Goal: Information Seeking & Learning: Learn about a topic

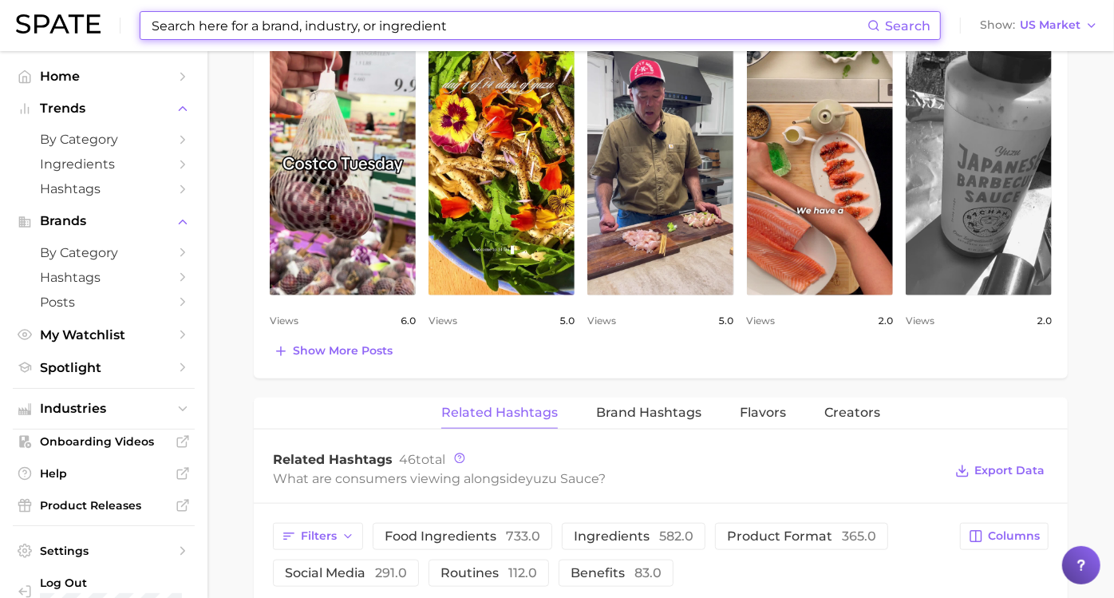
click at [481, 26] on input at bounding box center [508, 25] width 717 height 27
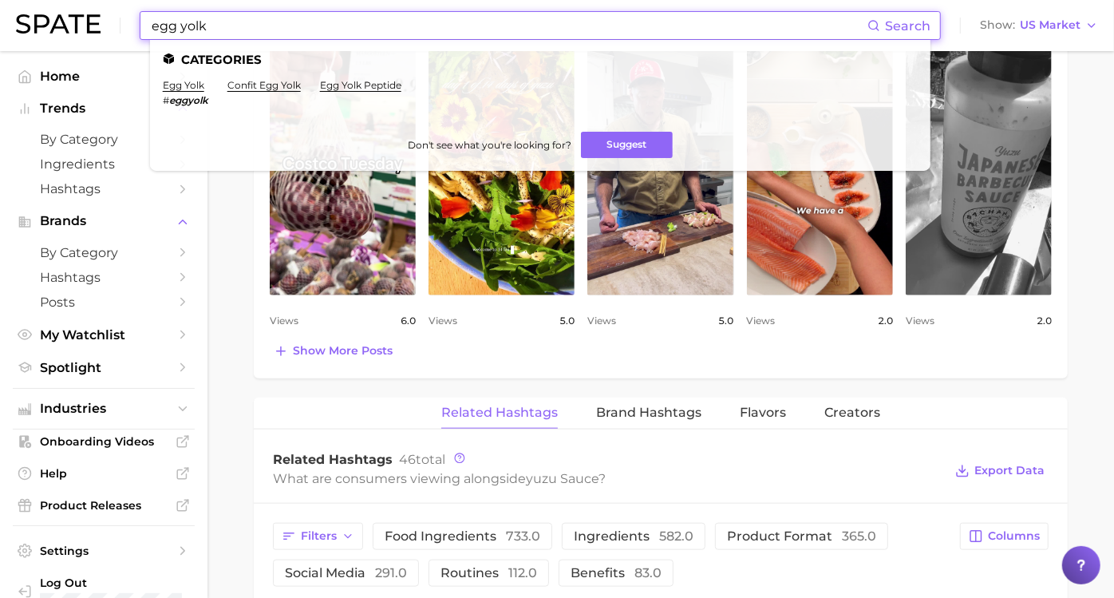
type input "egg yolk"
click at [187, 92] on li "egg yolk # eggyolk" at bounding box center [185, 92] width 45 height 27
click at [187, 91] on link "egg yolk" at bounding box center [183, 85] width 41 height 12
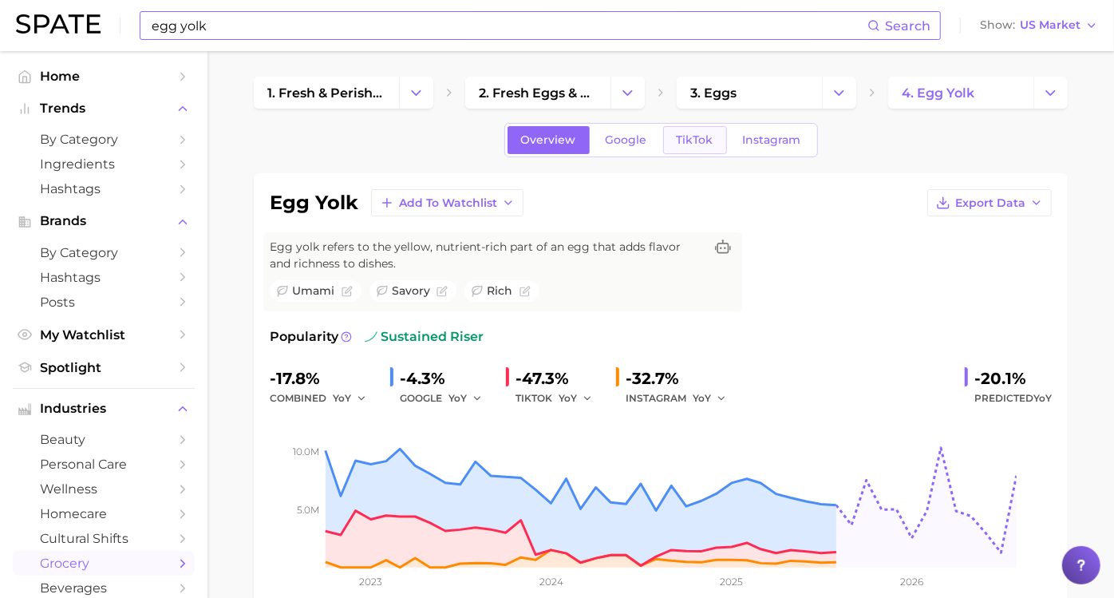
click at [682, 136] on span "TikTok" at bounding box center [695, 140] width 37 height 14
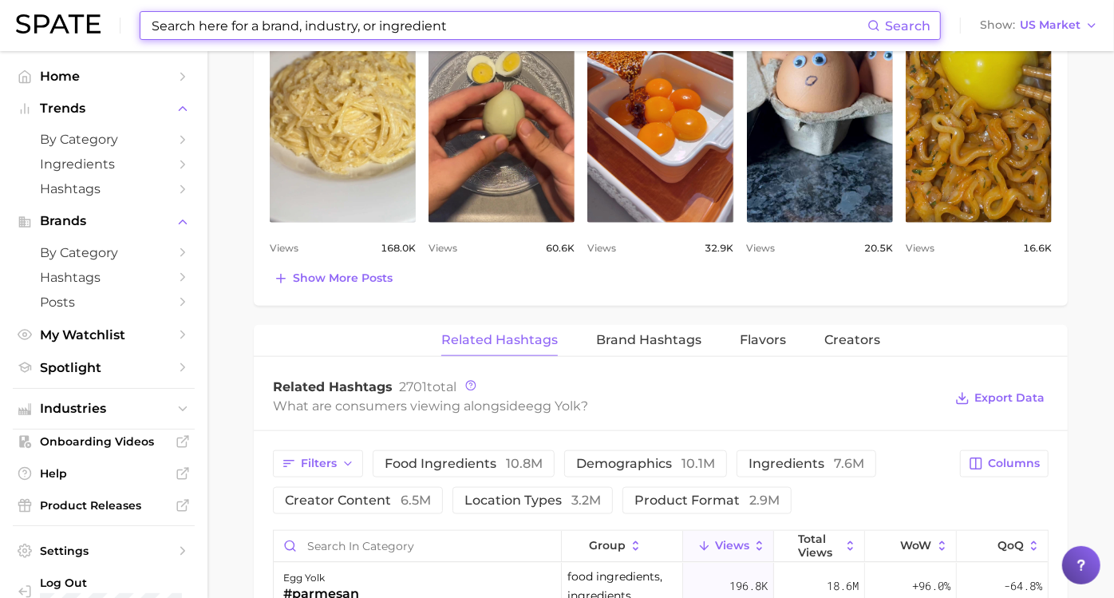
scroll to position [961, 0]
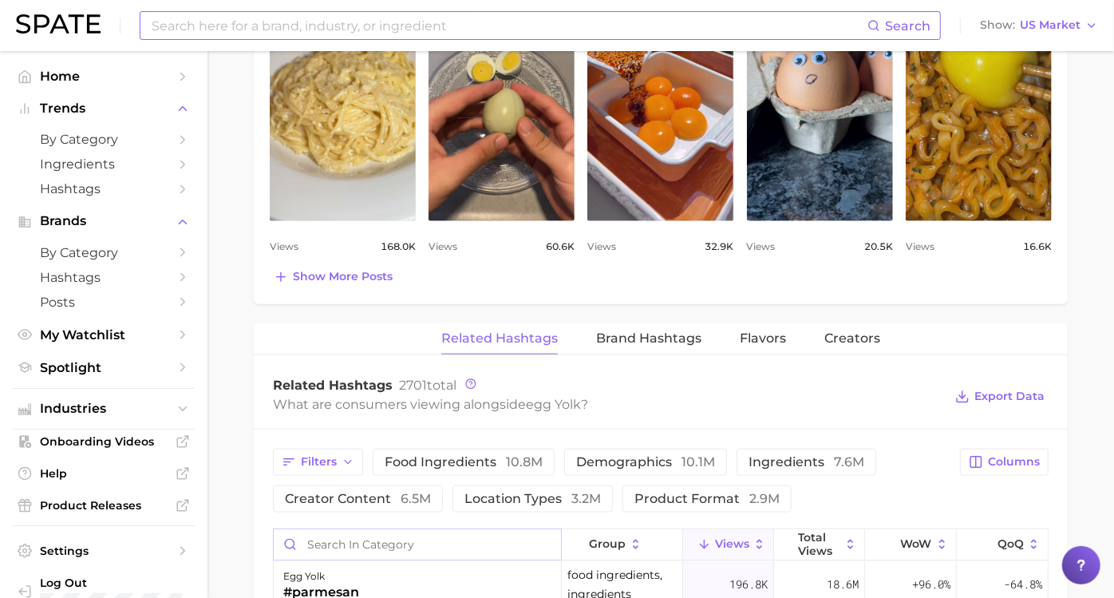
click at [414, 535] on input "Search in category" at bounding box center [417, 544] width 287 height 30
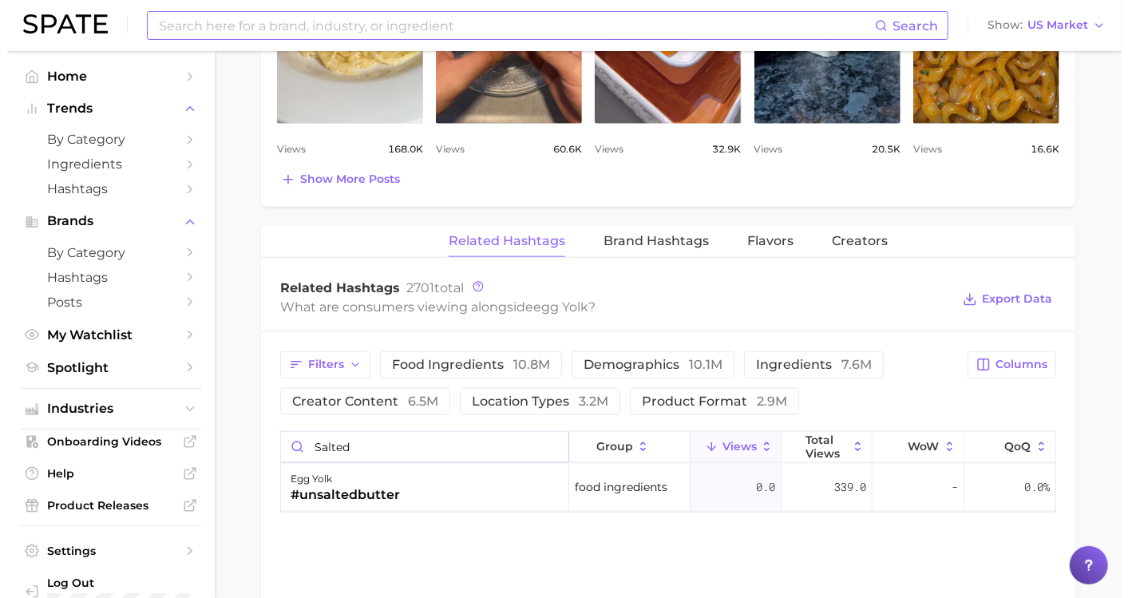
scroll to position [1081, 0]
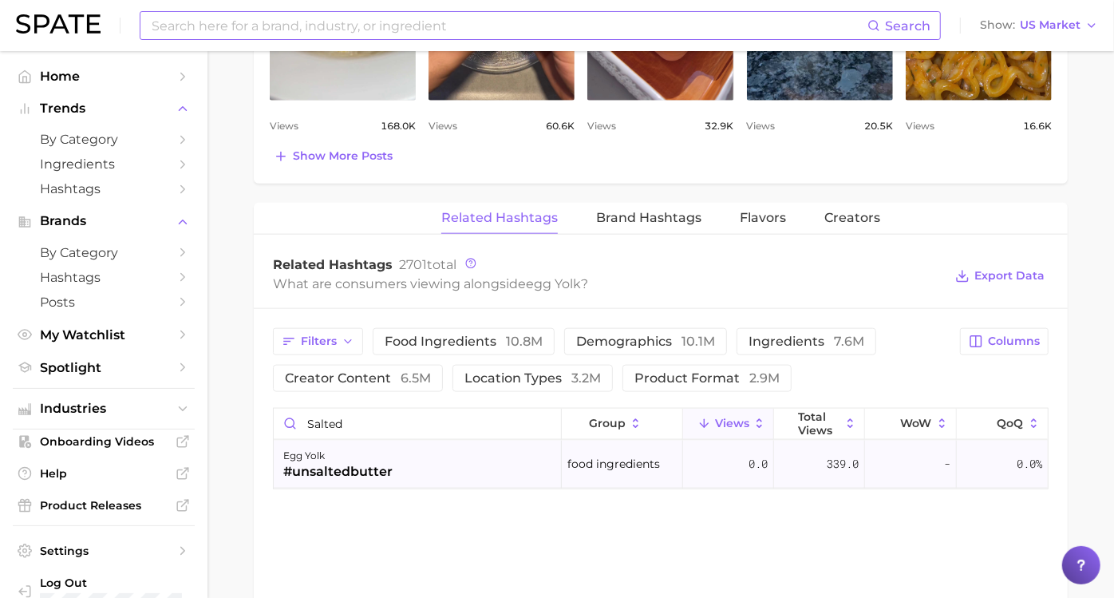
click at [448, 447] on div "egg yolk #unsaltedbutter" at bounding box center [418, 465] width 288 height 48
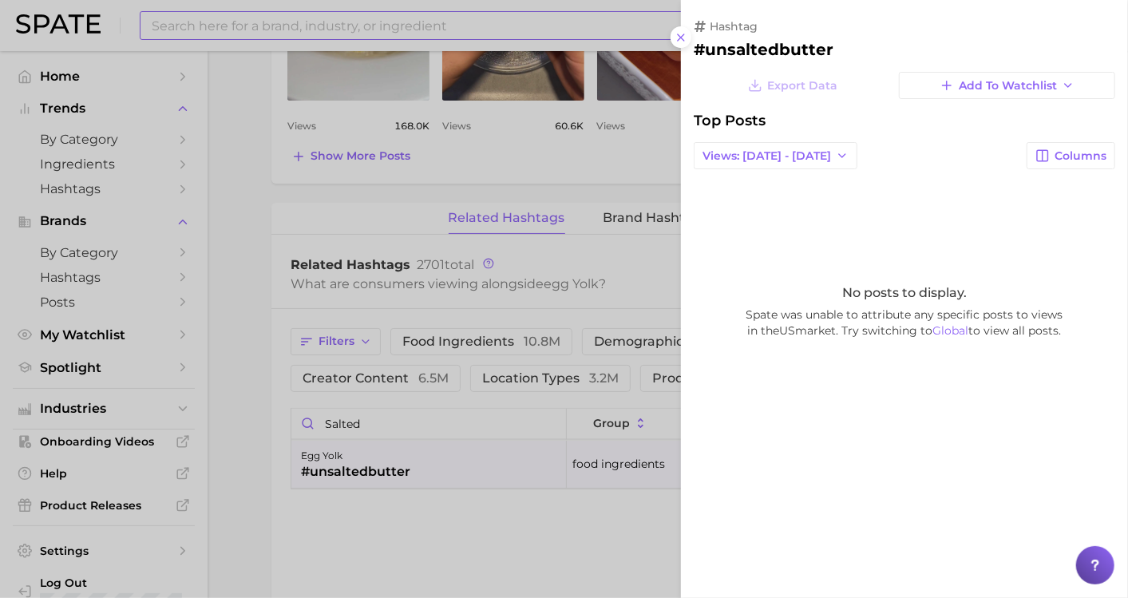
click at [421, 417] on div at bounding box center [564, 299] width 1128 height 598
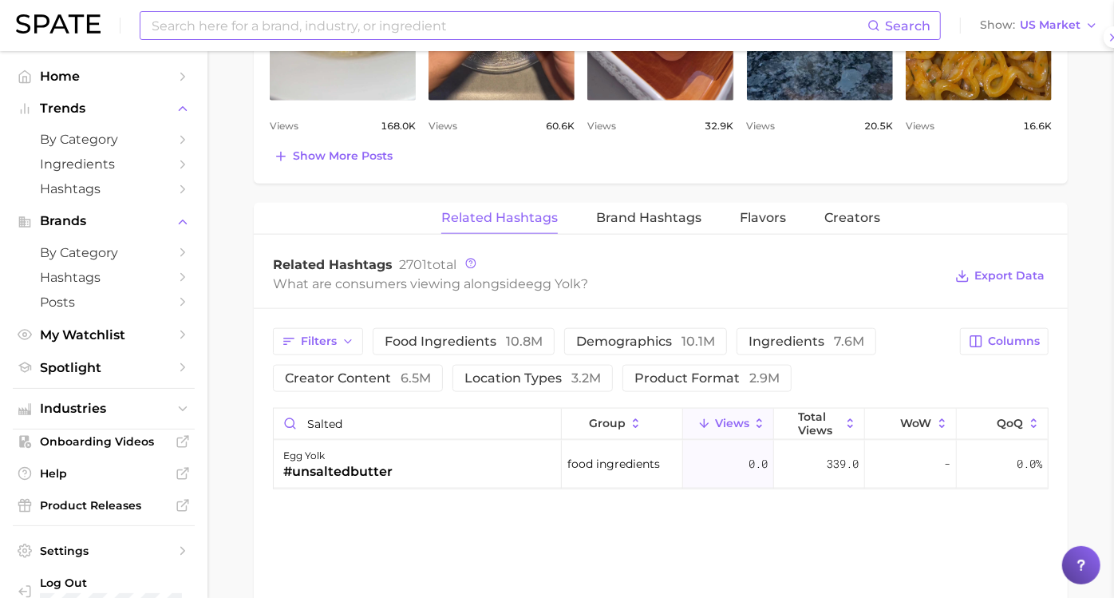
click at [421, 417] on div at bounding box center [557, 299] width 1114 height 598
click at [421, 417] on input "salted" at bounding box center [417, 424] width 287 height 30
drag, startPoint x: 421, startPoint y: 417, endPoint x: 255, endPoint y: 444, distance: 168.3
type input "cured"
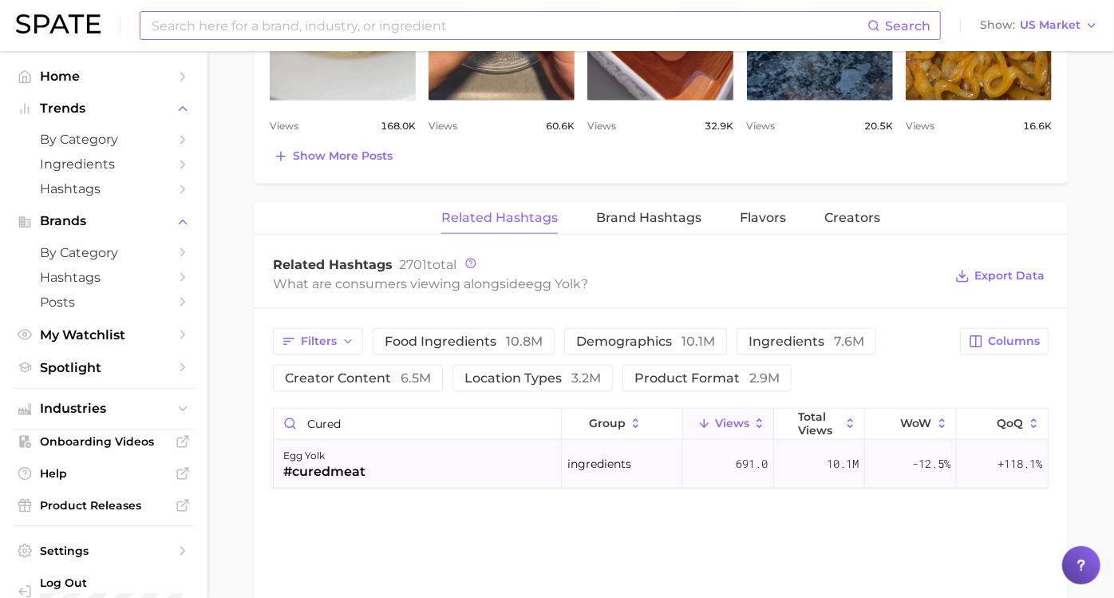
click at [360, 470] on div "#curedmeat" at bounding box center [324, 471] width 82 height 19
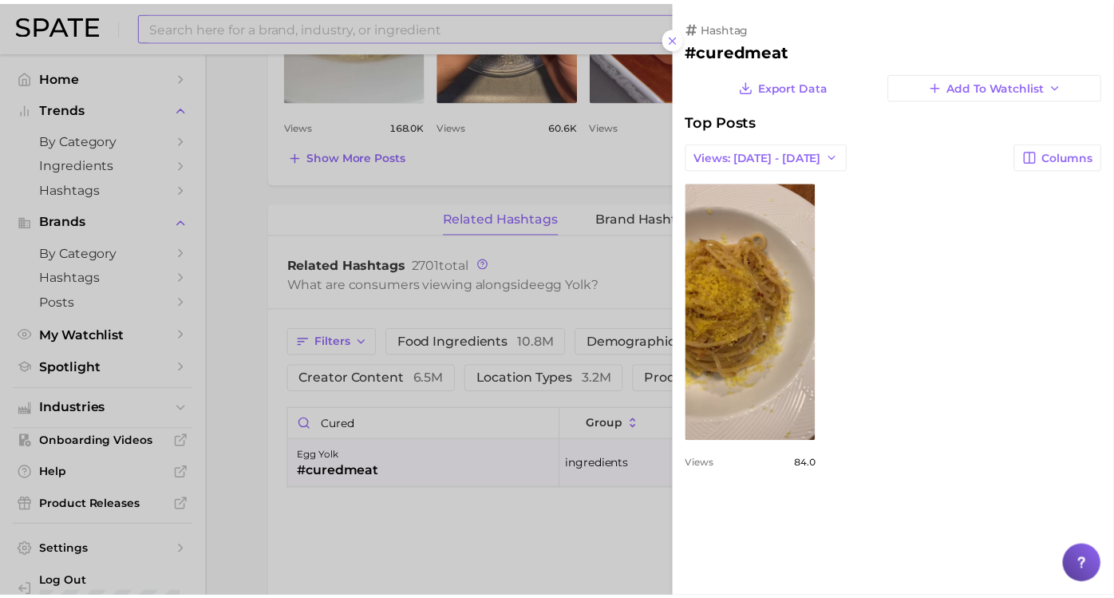
scroll to position [0, 0]
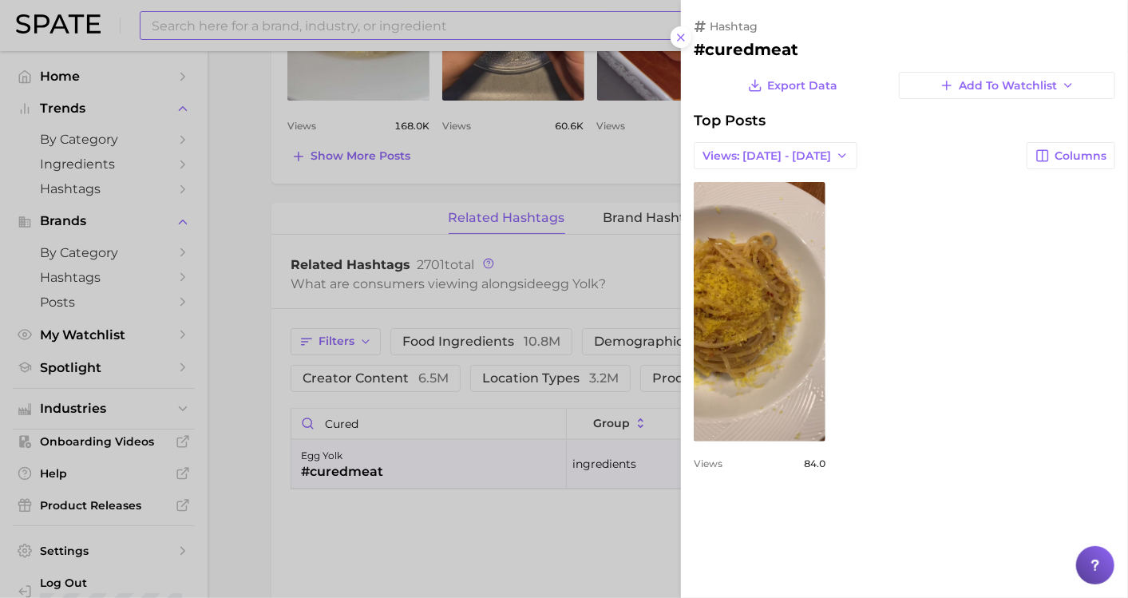
click at [424, 417] on div at bounding box center [564, 299] width 1128 height 598
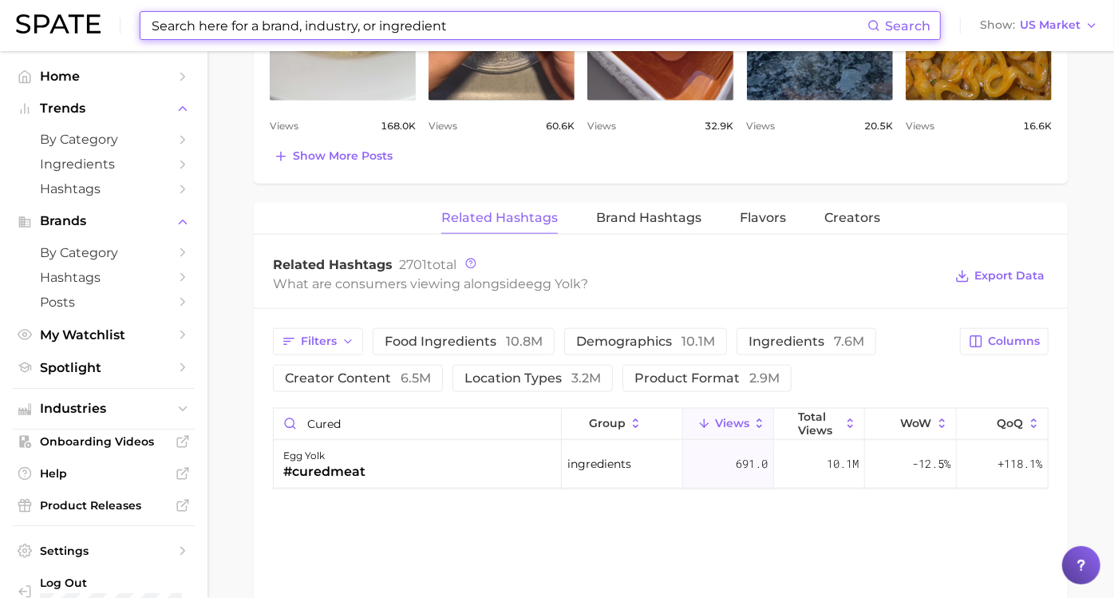
click at [375, 23] on input at bounding box center [508, 25] width 717 height 27
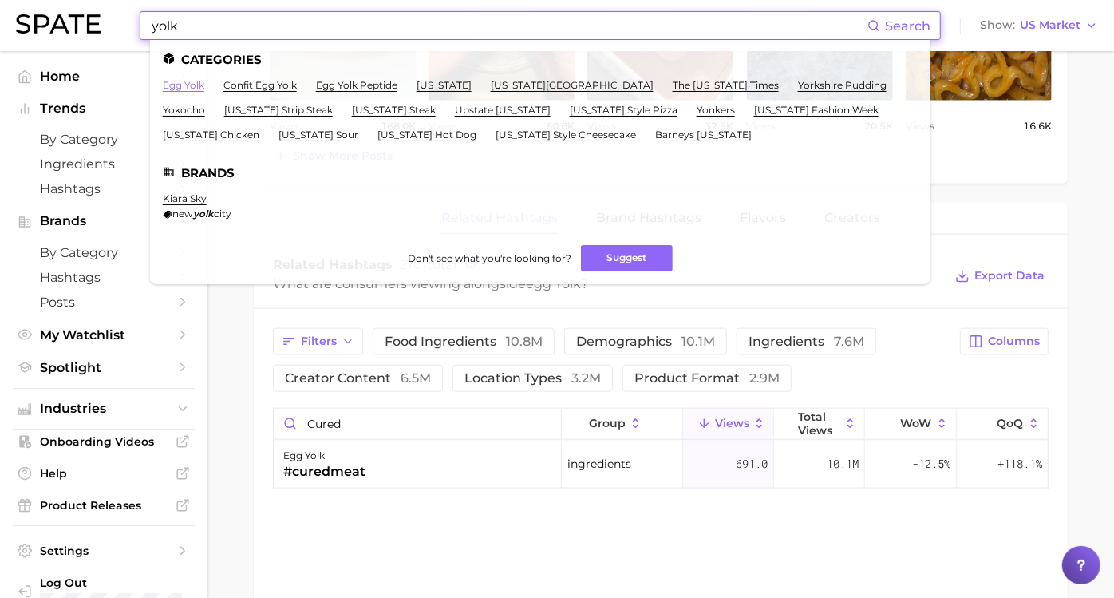
type input "yolk"
click at [187, 81] on link "egg yolk" at bounding box center [183, 85] width 41 height 12
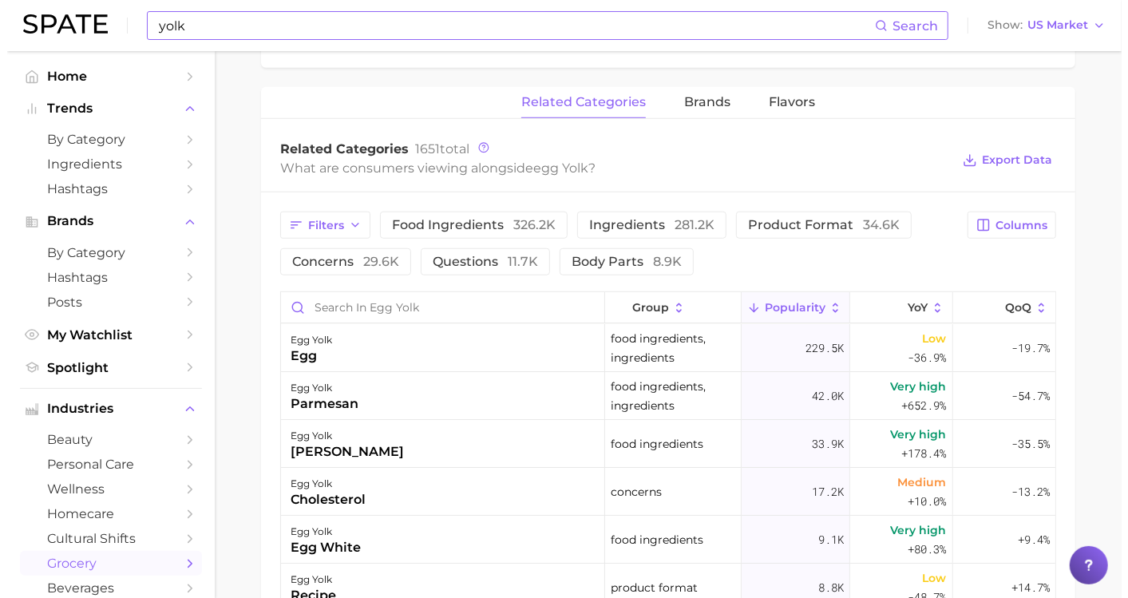
scroll to position [739, 0]
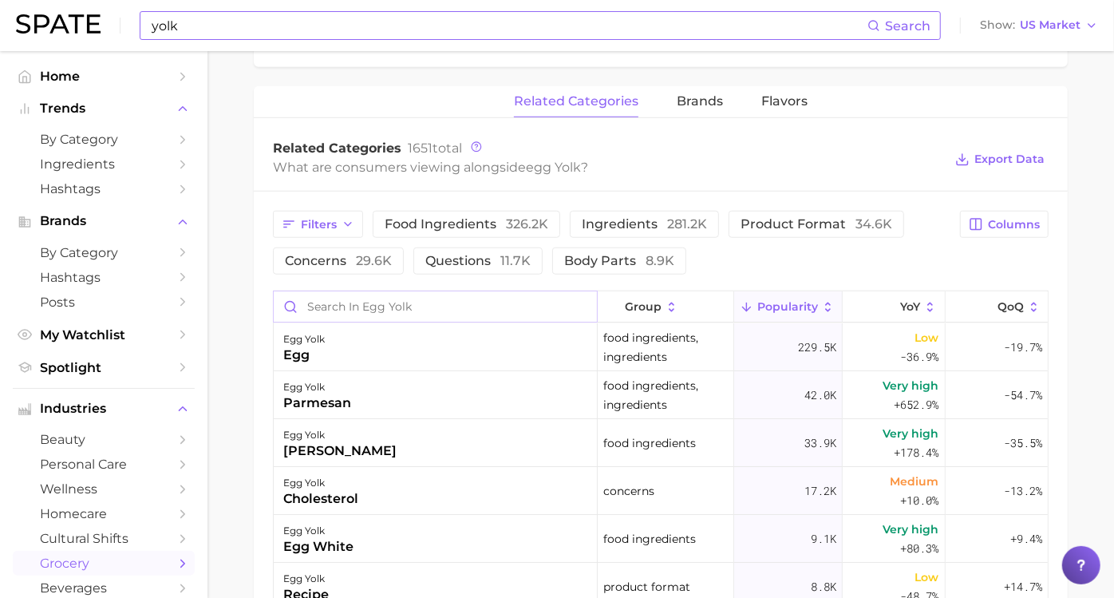
click at [535, 303] on input "Search in egg yolk" at bounding box center [435, 306] width 323 height 30
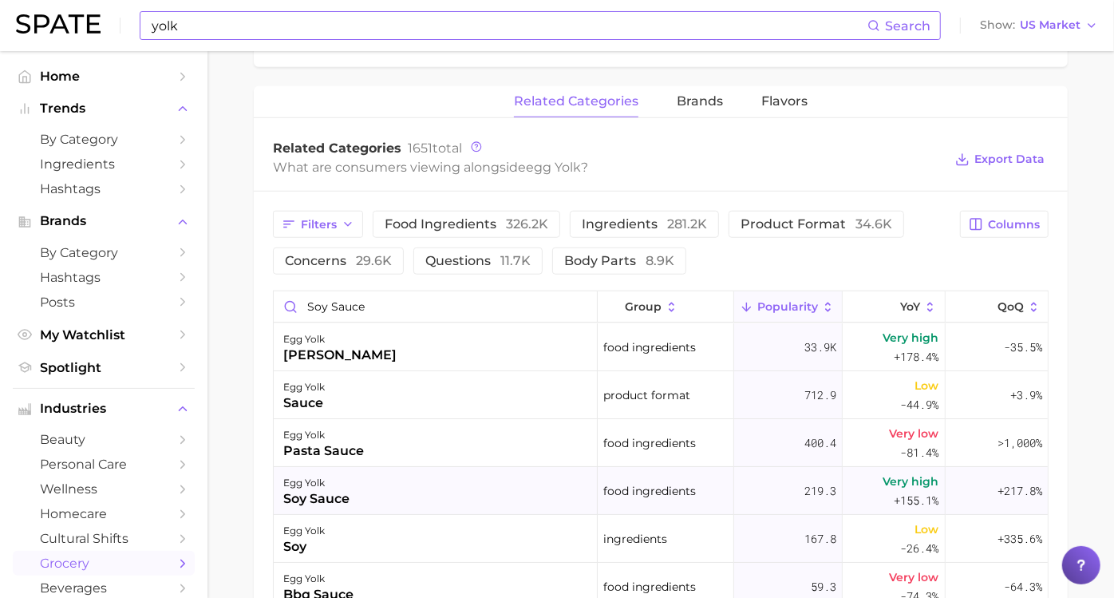
click at [429, 497] on div "egg yolk soy sauce" at bounding box center [436, 491] width 324 height 48
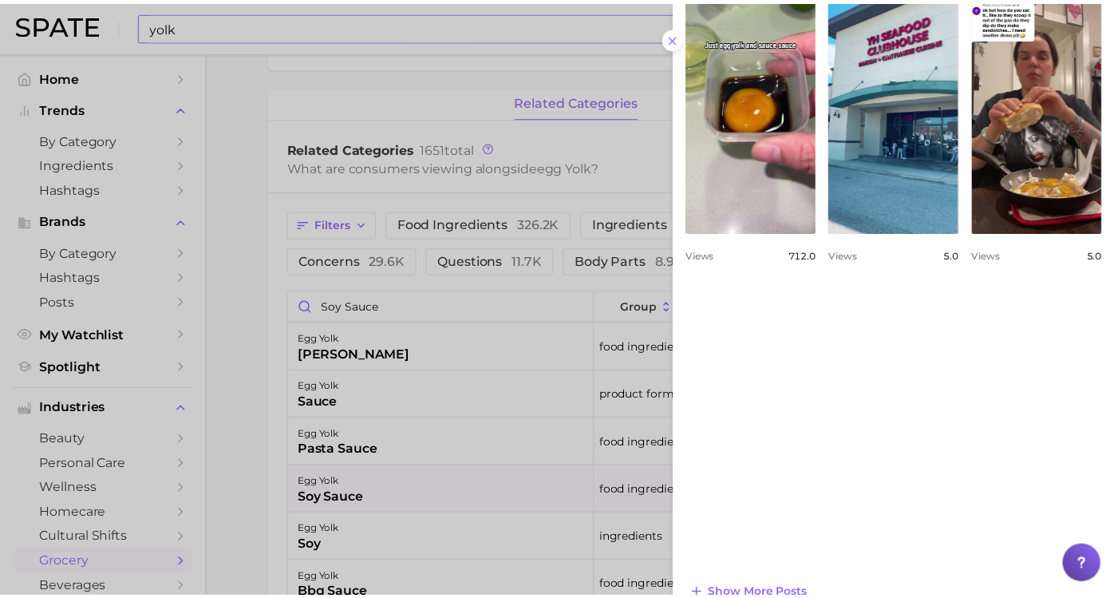
scroll to position [682, 0]
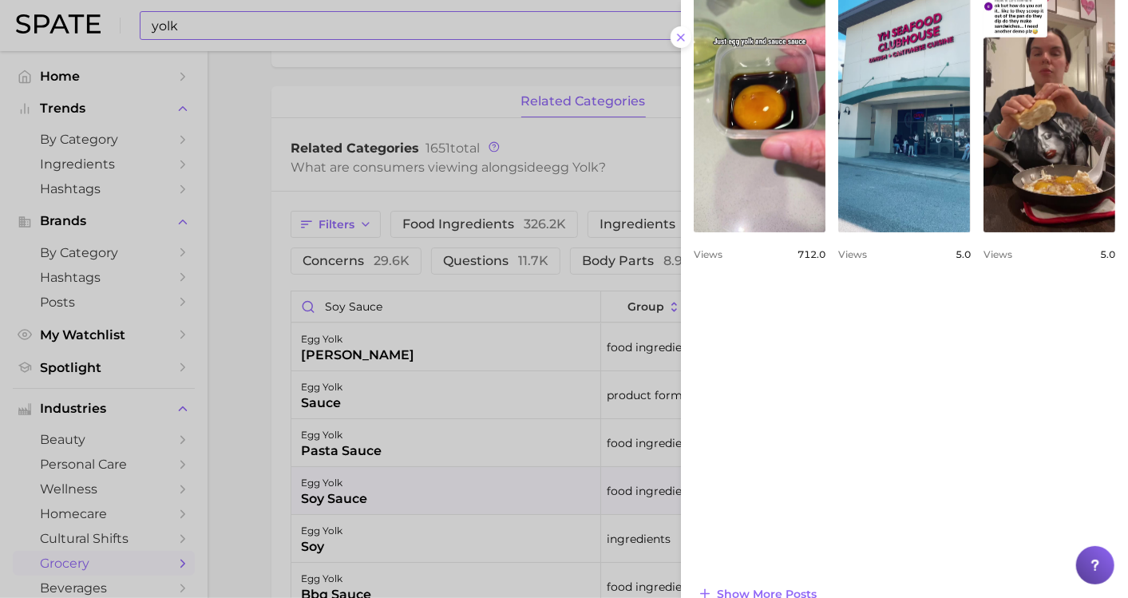
click at [385, 307] on div at bounding box center [564, 299] width 1128 height 598
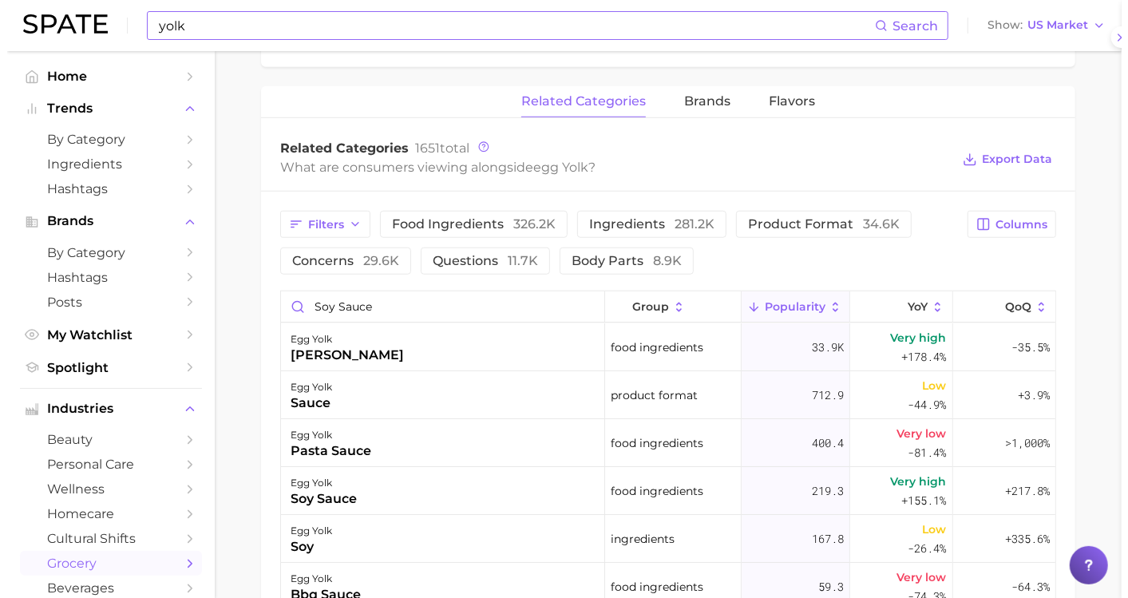
scroll to position [0, 0]
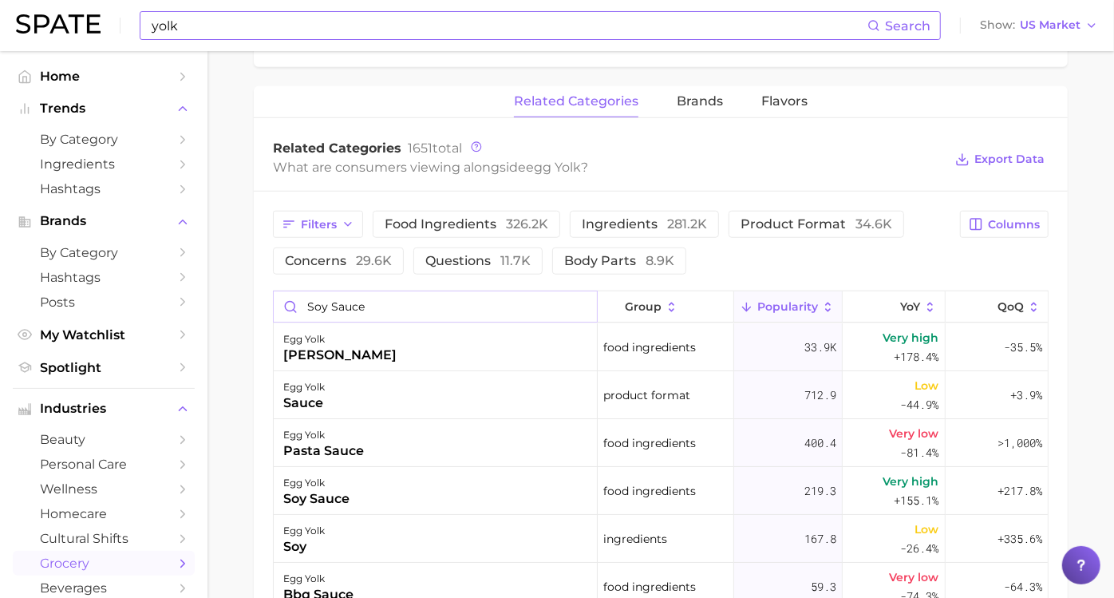
drag, startPoint x: 409, startPoint y: 307, endPoint x: 267, endPoint y: 309, distance: 142.1
click at [267, 309] on main "1. fresh & perishable foods 2. fresh eggs & egg substitutes 3. eggs 4. egg yolk…" at bounding box center [660, 149] width 907 height 1675
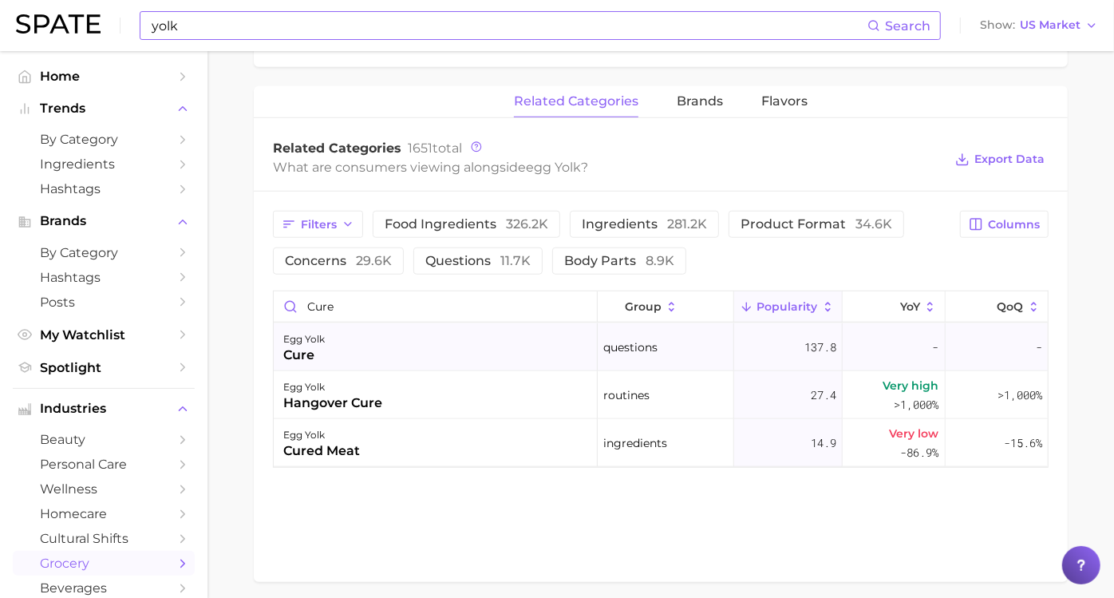
click at [351, 356] on div "egg yolk cure" at bounding box center [436, 347] width 324 height 48
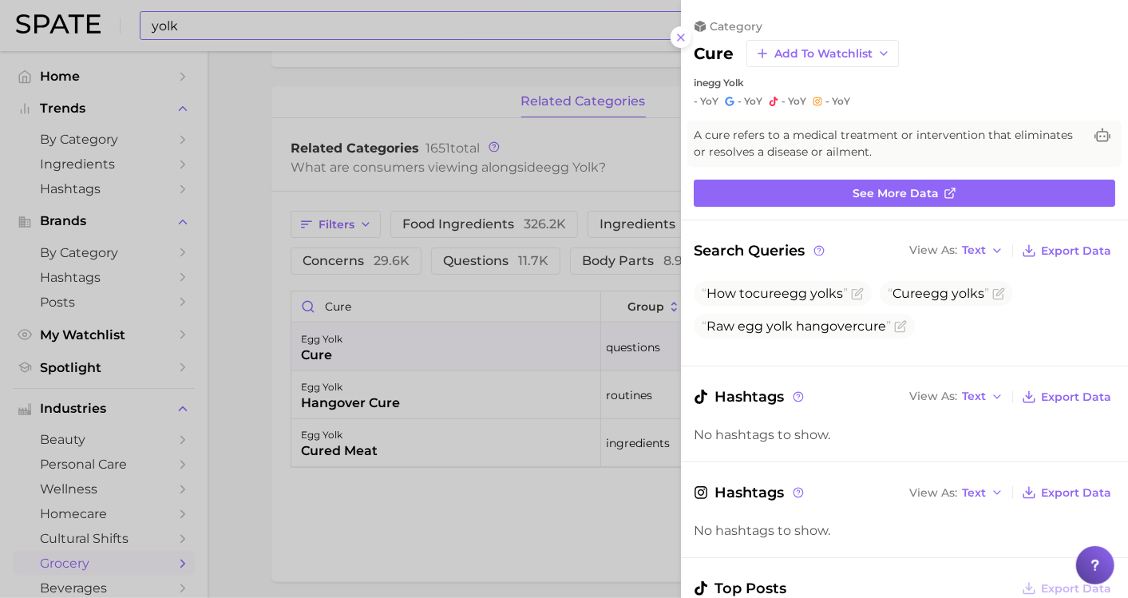
click at [381, 301] on div at bounding box center [564, 299] width 1128 height 598
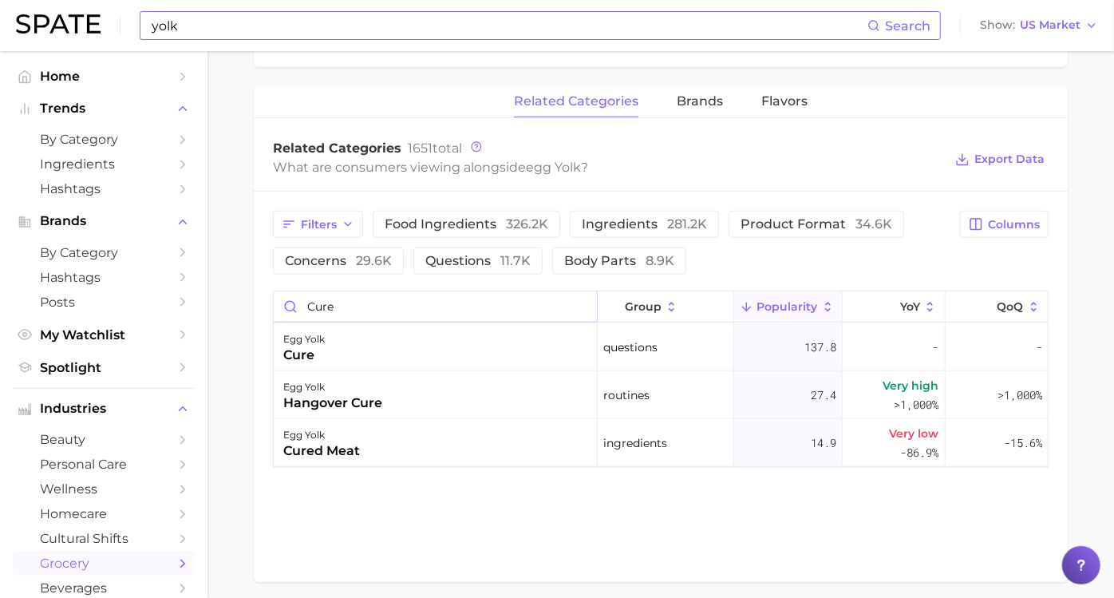
click at [381, 301] on input "cure" at bounding box center [435, 306] width 323 height 30
type input "c"
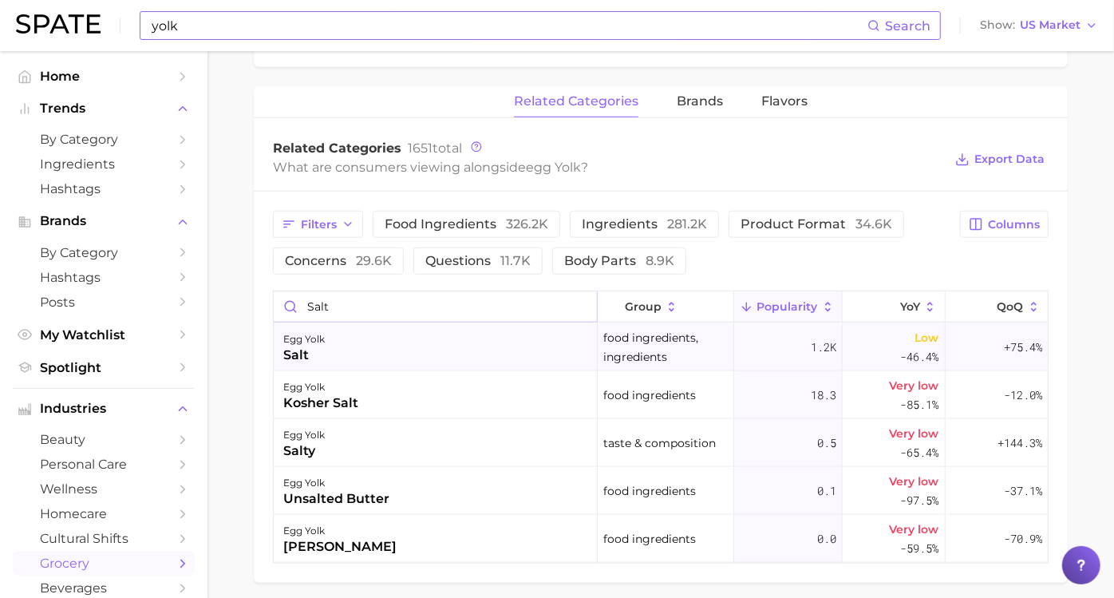
type input "salt"
click at [429, 353] on div "egg yolk salt" at bounding box center [436, 347] width 324 height 48
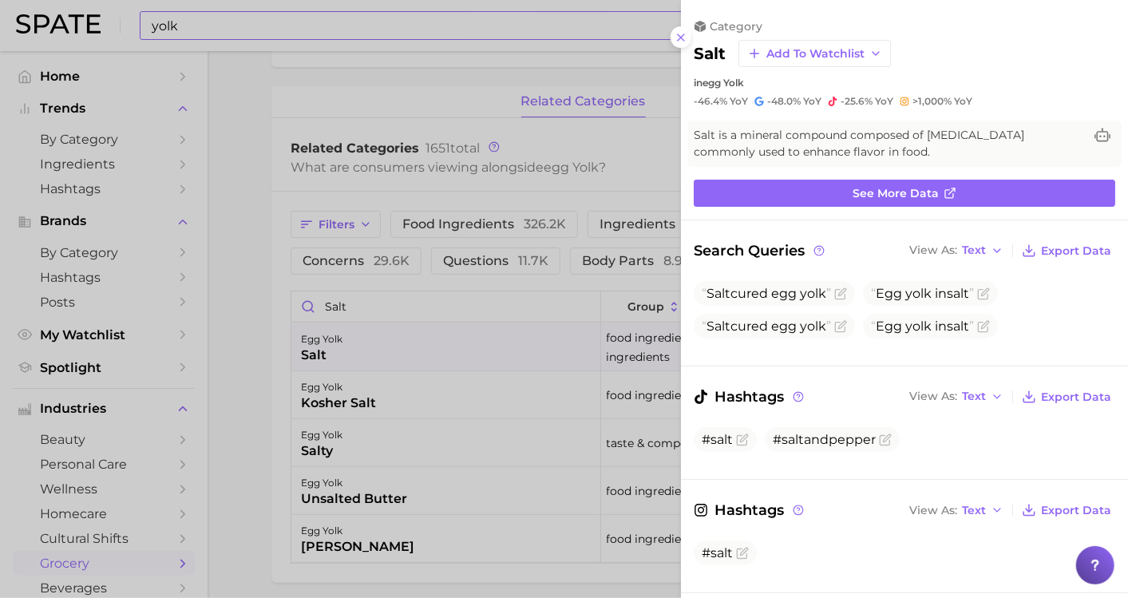
click at [540, 344] on div at bounding box center [564, 299] width 1128 height 598
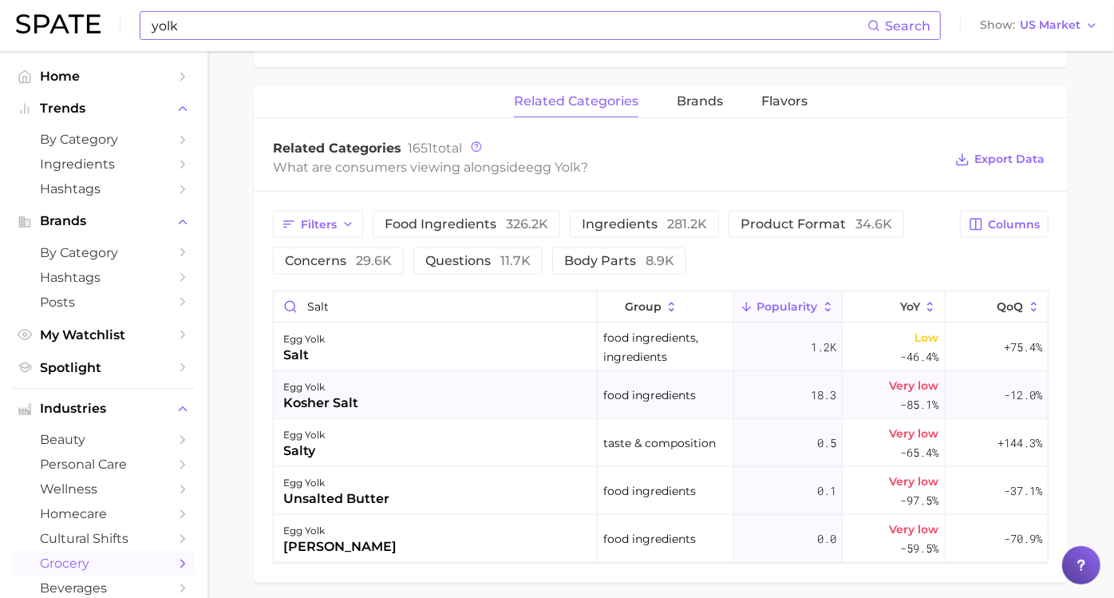
click at [426, 381] on div "egg yolk kosher salt" at bounding box center [436, 395] width 324 height 48
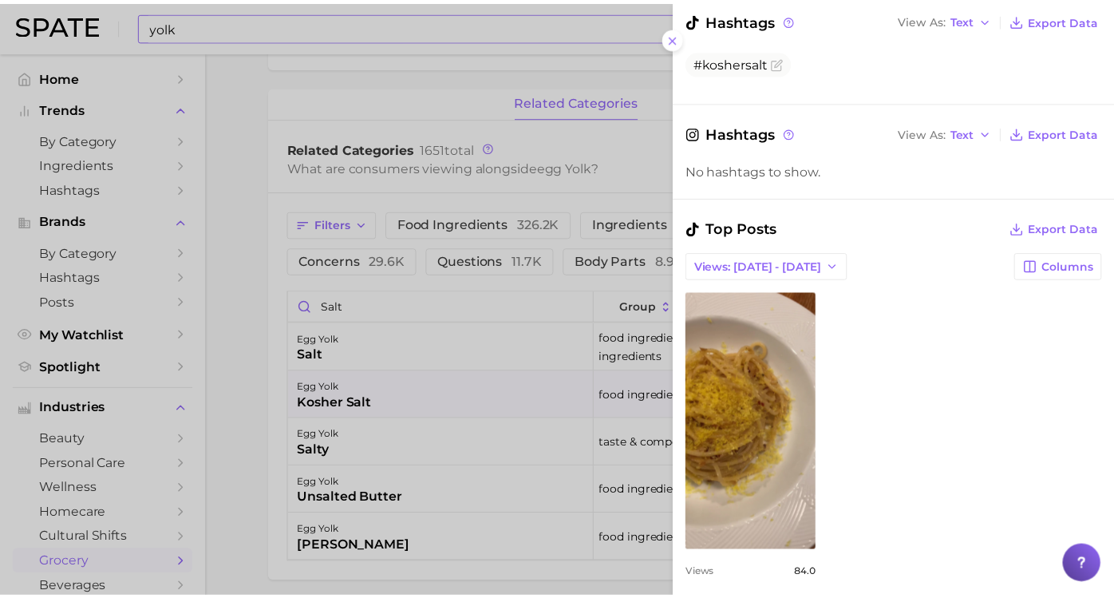
scroll to position [354, 0]
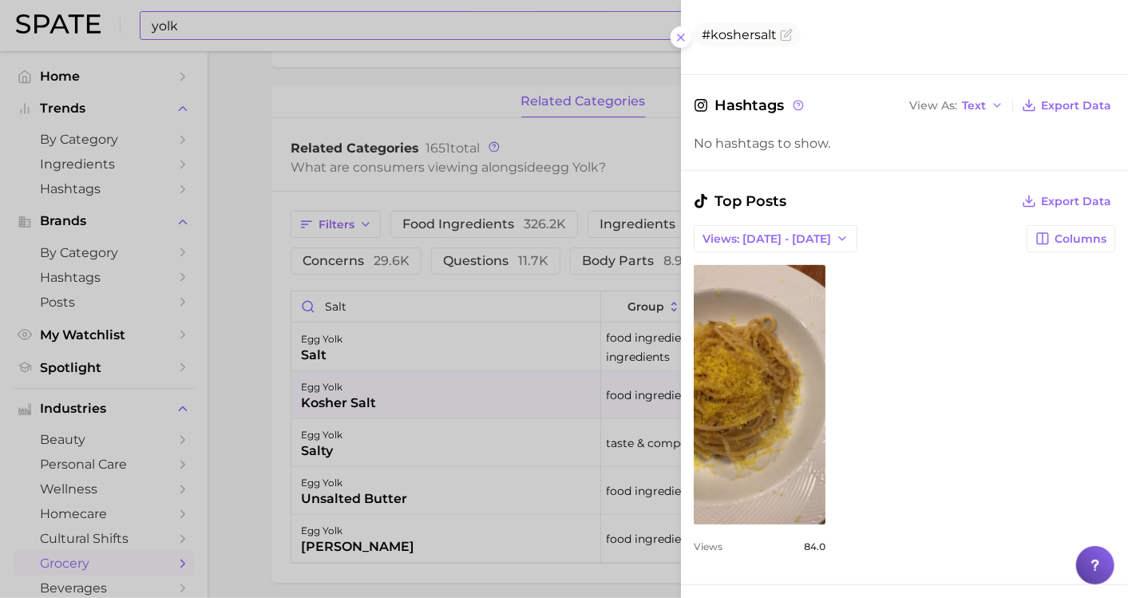
click at [424, 344] on div at bounding box center [564, 299] width 1128 height 598
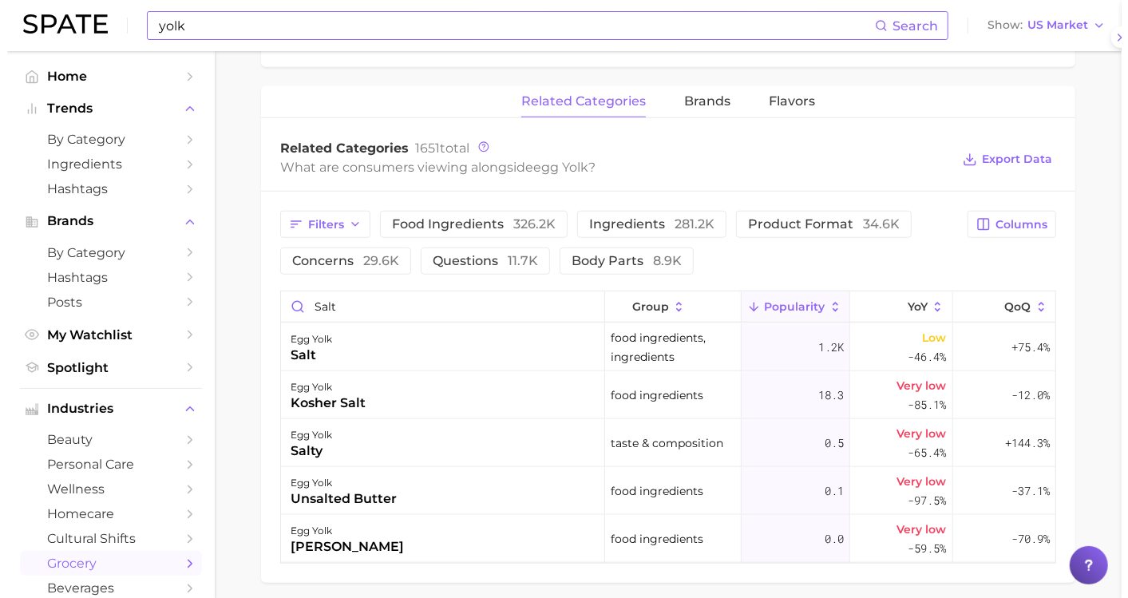
scroll to position [0, 0]
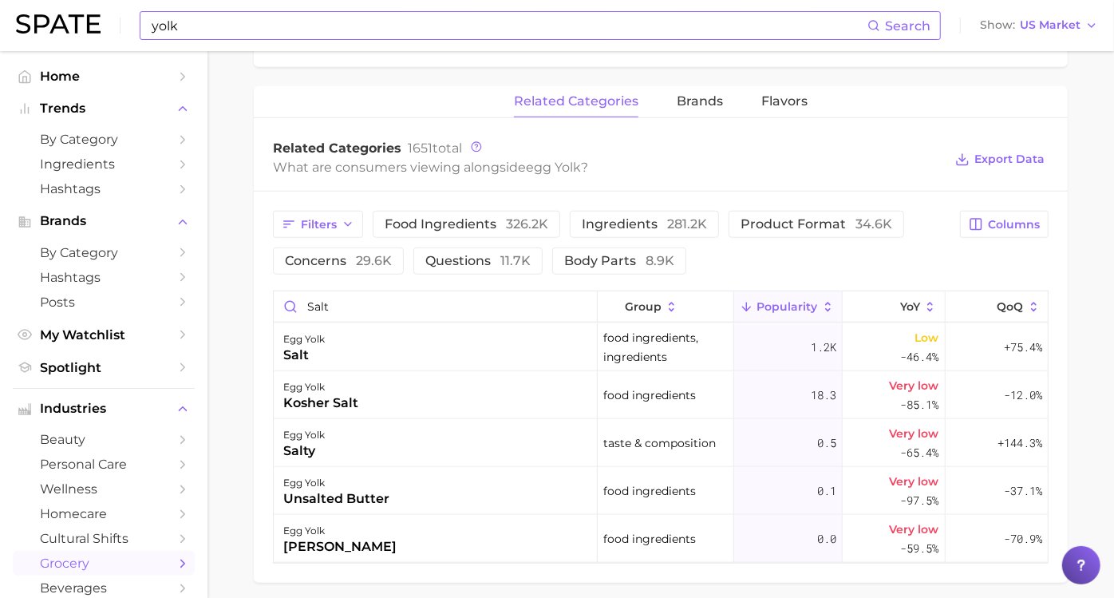
click at [424, 344] on div "egg yolk salt" at bounding box center [436, 347] width 324 height 48
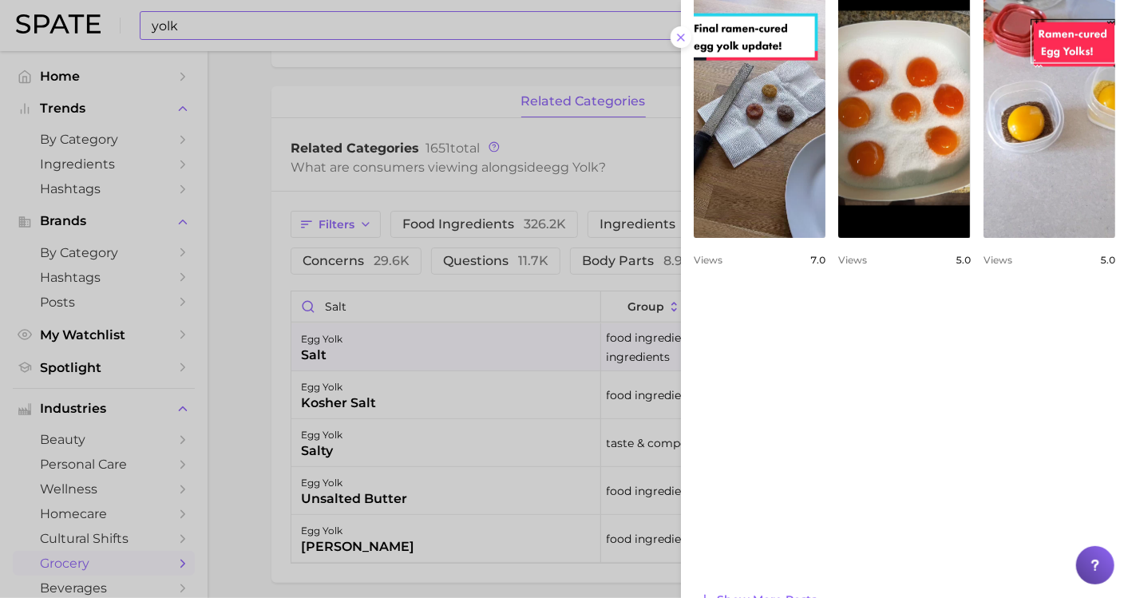
scroll to position [887, 0]
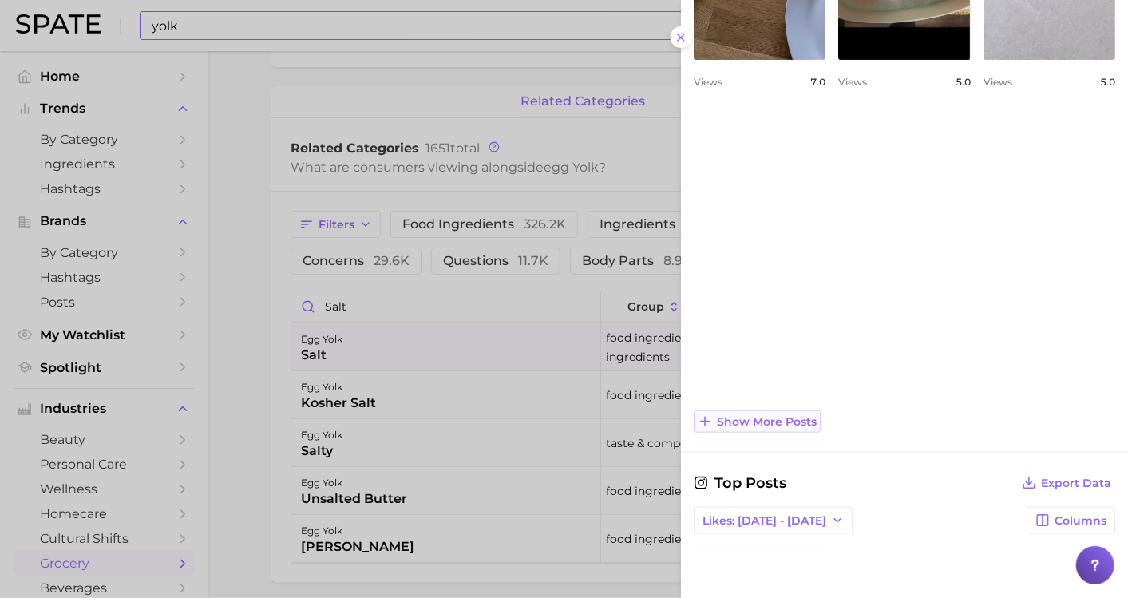
click at [761, 417] on span "Show more posts" at bounding box center [767, 422] width 100 height 14
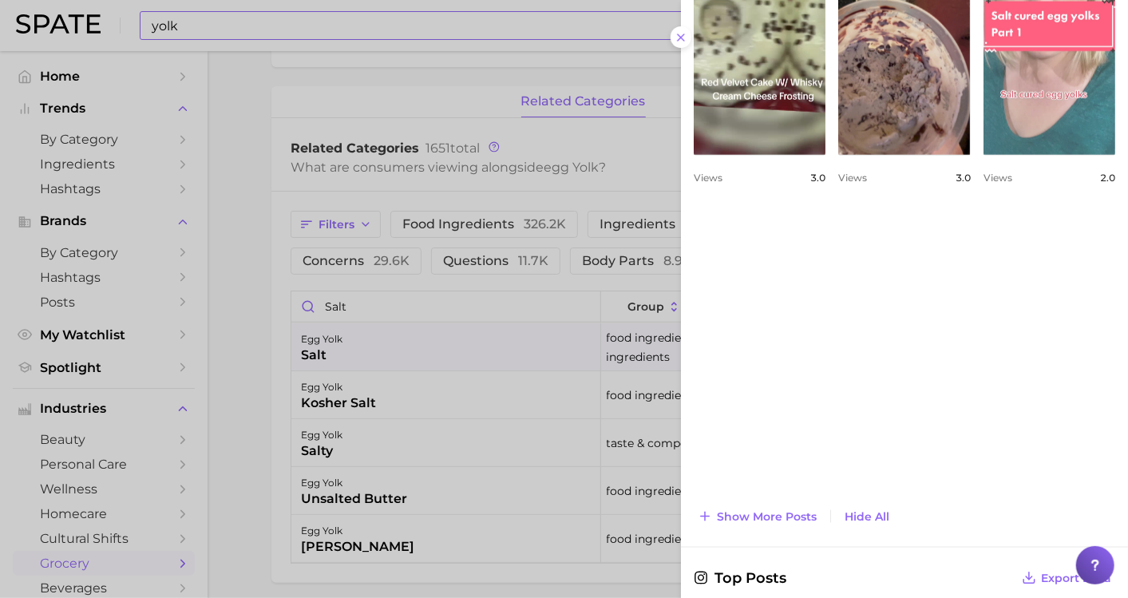
scroll to position [1329, 0]
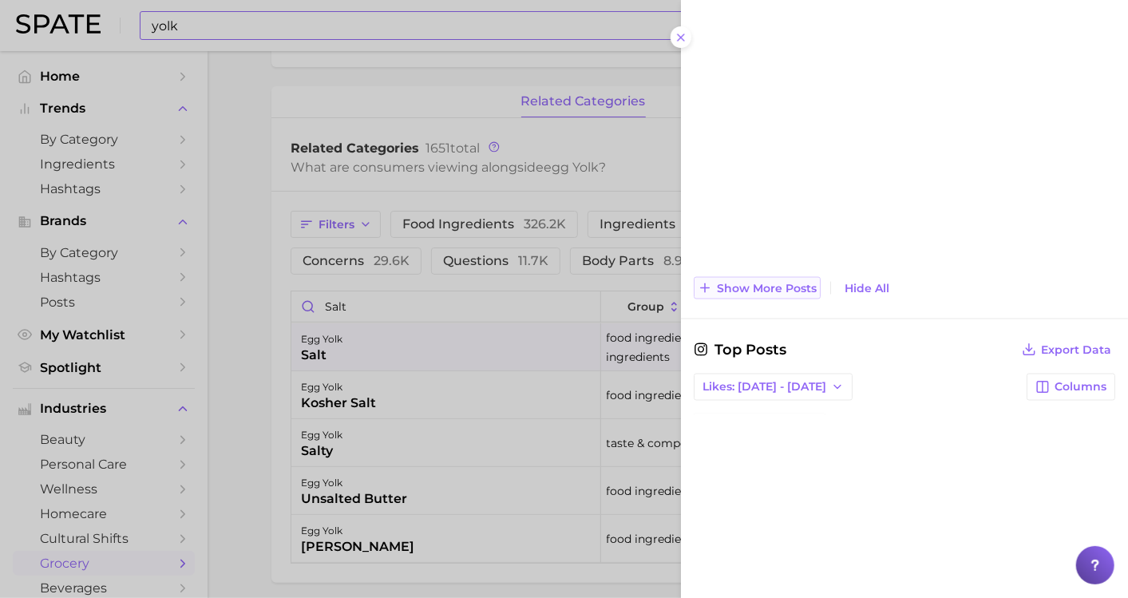
click at [780, 287] on span "Show more posts" at bounding box center [767, 289] width 100 height 14
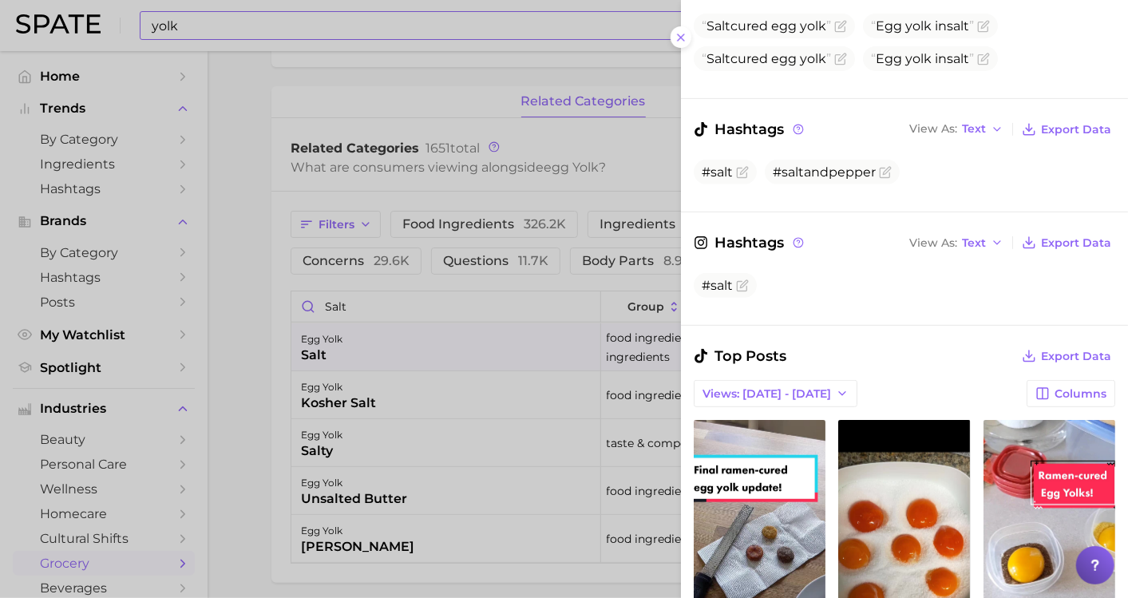
scroll to position [266, 0]
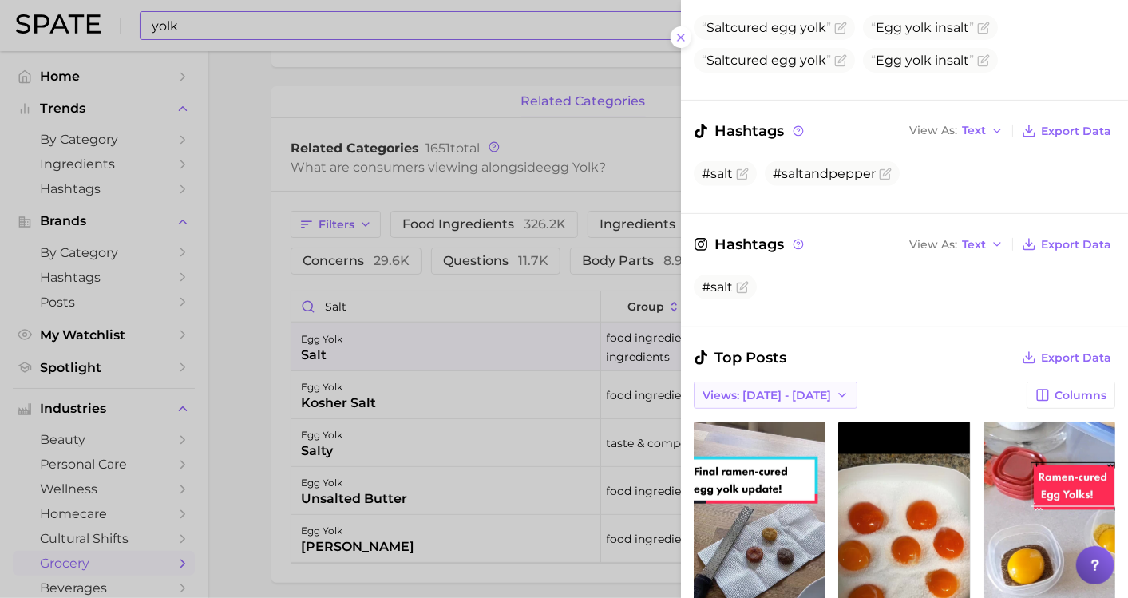
click at [798, 381] on button "Views: [DATE] - [DATE]" at bounding box center [775, 394] width 164 height 27
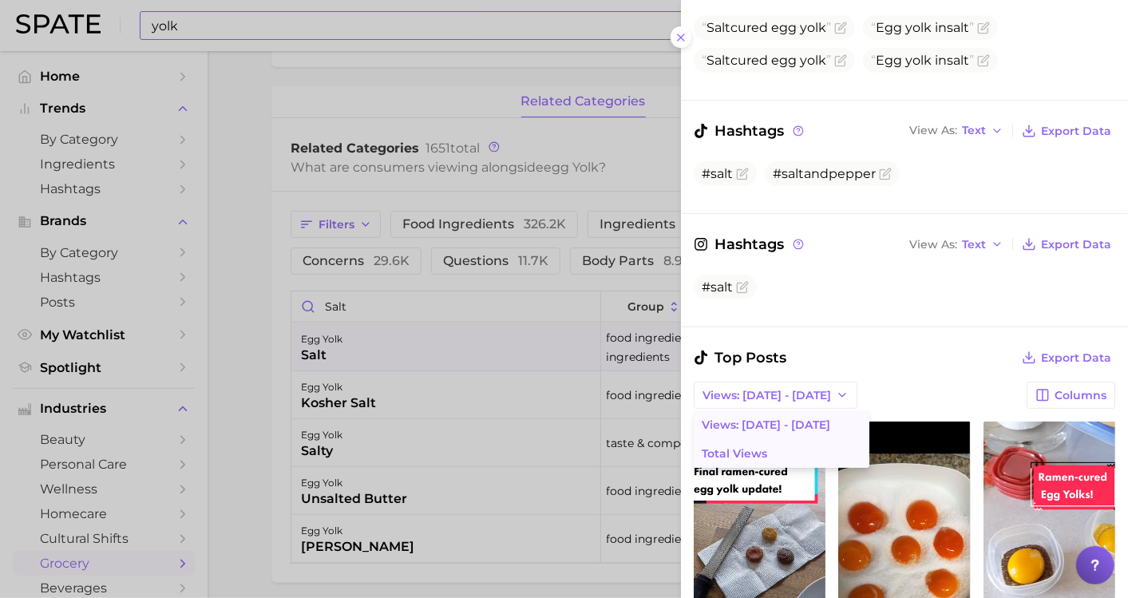
click at [764, 441] on button "Total Views" at bounding box center [781, 453] width 176 height 29
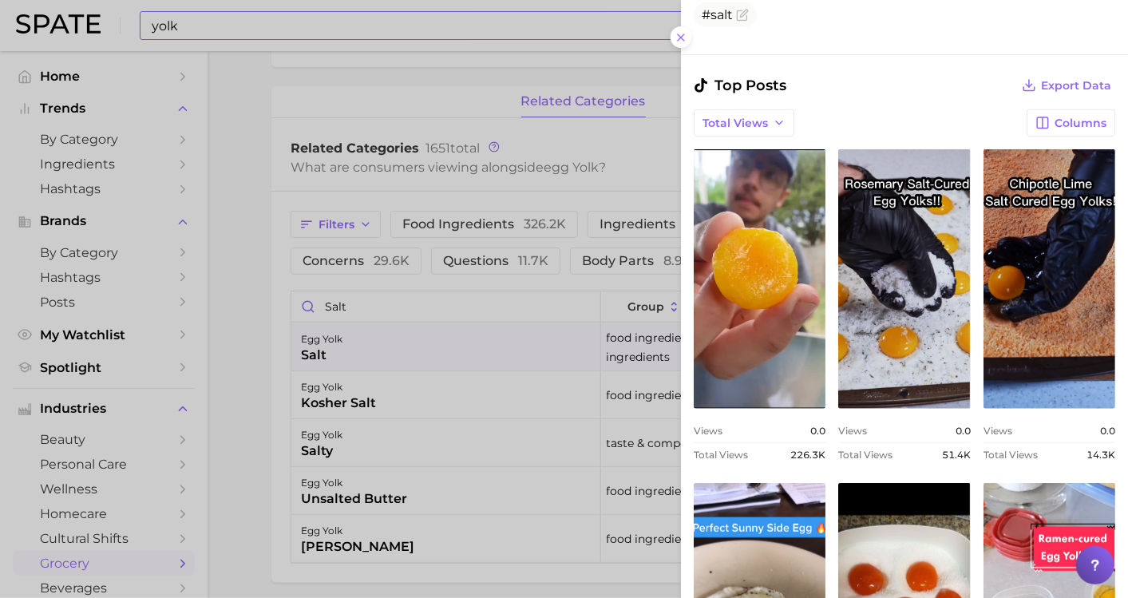
scroll to position [443, 0]
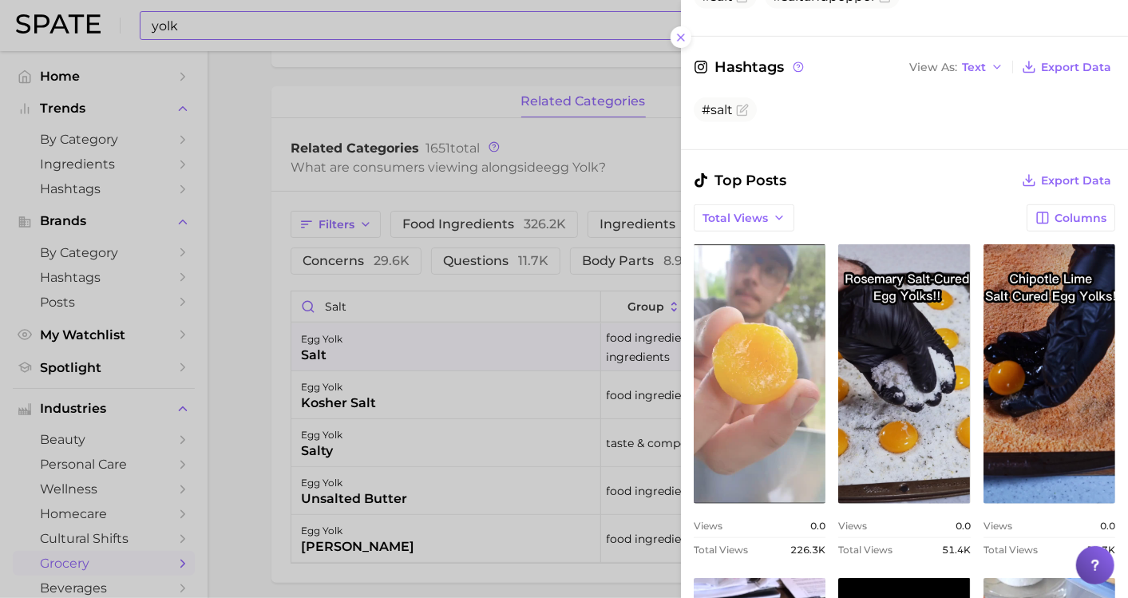
click at [825, 369] on link "view post on TikTok" at bounding box center [759, 373] width 132 height 259
